Goal: Find specific page/section: Find specific page/section

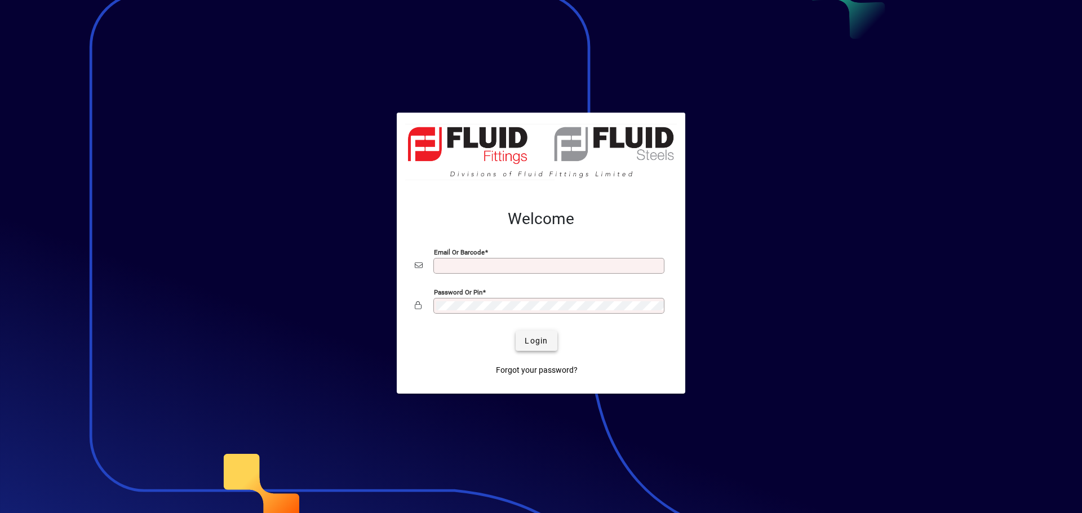
type input "**********"
click at [540, 340] on span "Login" at bounding box center [536, 341] width 23 height 12
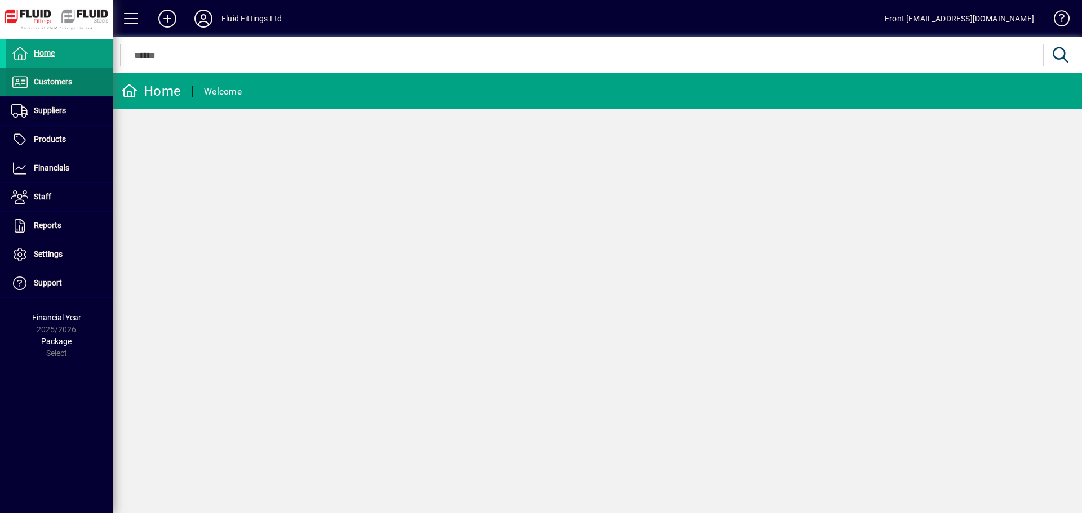
click at [43, 76] on link "Customers" at bounding box center [59, 82] width 107 height 28
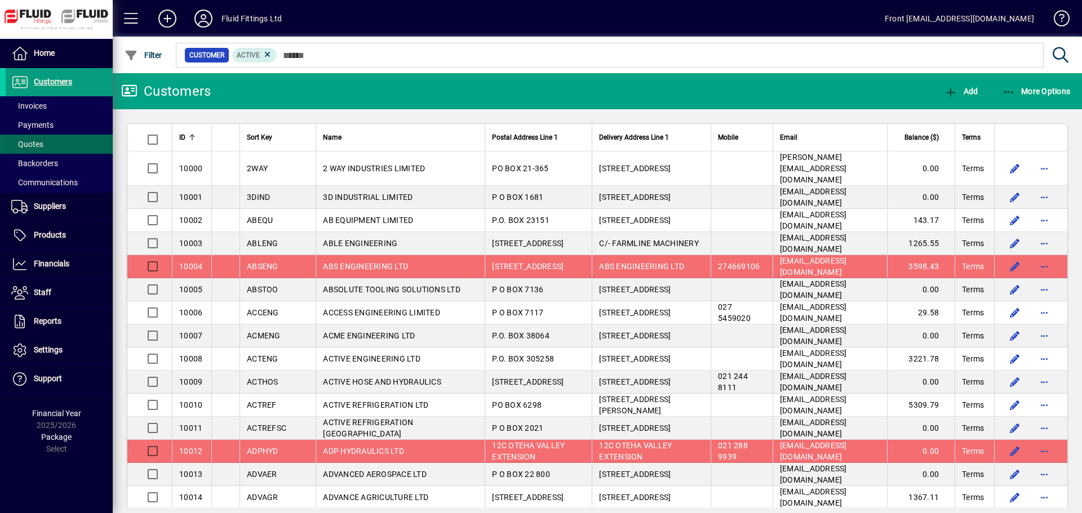
click at [36, 143] on span "Quotes" at bounding box center [27, 144] width 32 height 9
